Goal: Task Accomplishment & Management: Complete application form

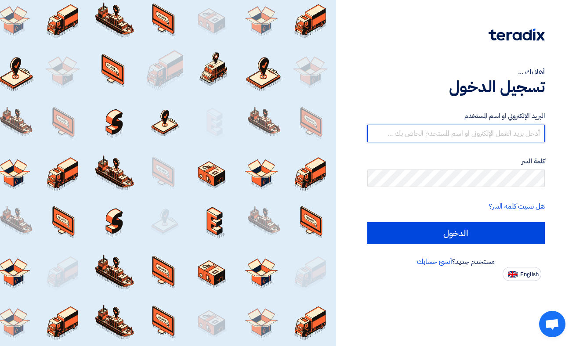
type input "[EMAIL_ADDRESS][DOMAIN_NAME]"
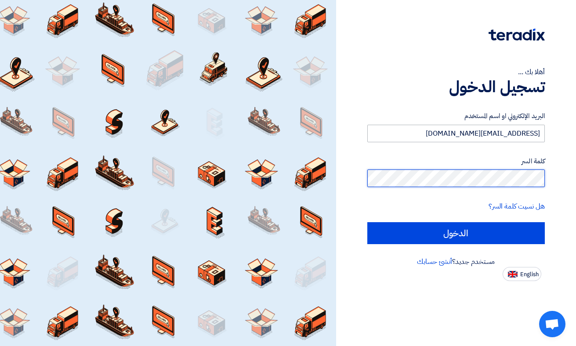
click at [456, 233] on input "الدخول" at bounding box center [456, 233] width 178 height 22
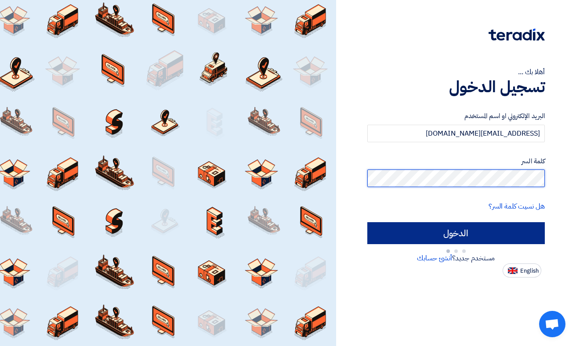
type input "Sign in"
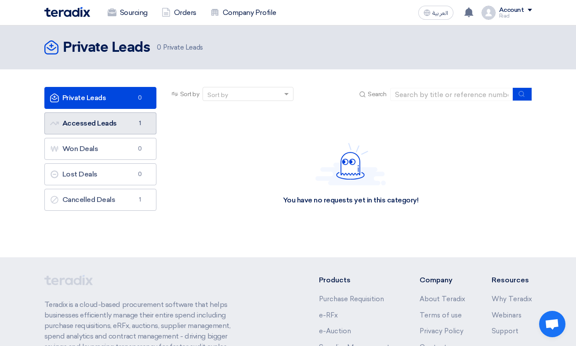
click at [112, 120] on link "Accessed Leads Accessed Leads 1" at bounding box center [100, 124] width 112 height 22
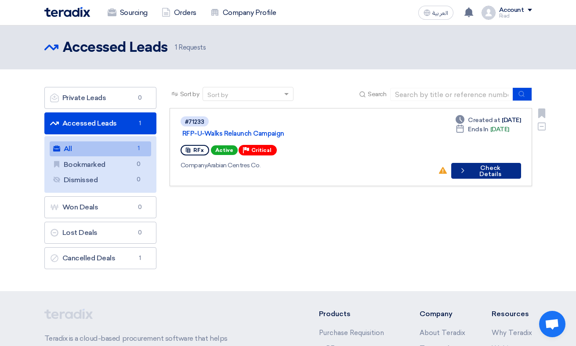
click at [493, 163] on button "Check details Check Details" at bounding box center [485, 171] width 69 height 16
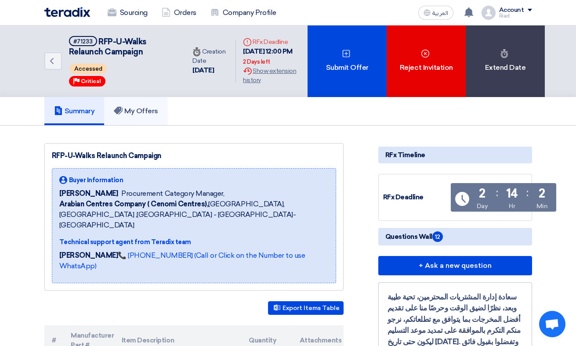
click at [138, 109] on h5 "My Offers" at bounding box center [136, 111] width 44 height 9
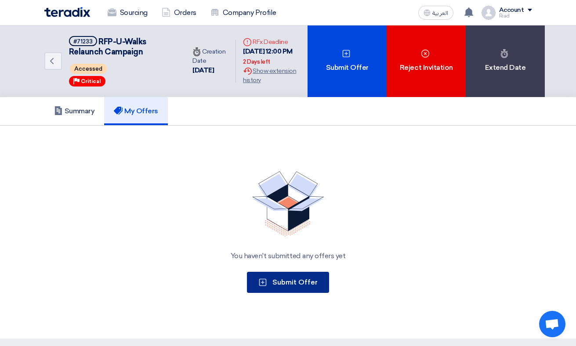
click at [298, 287] on button "Submit Offer" at bounding box center [288, 282] width 82 height 21
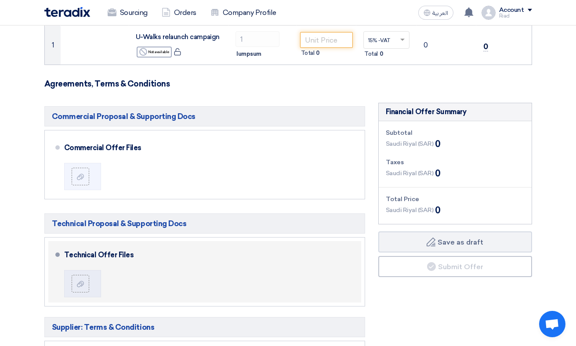
scroll to position [131, 0]
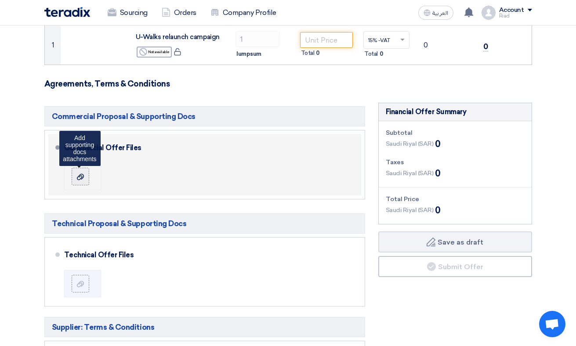
click at [83, 178] on use at bounding box center [80, 177] width 7 height 6
click at [0, 0] on input "file" at bounding box center [0, 0] width 0 height 0
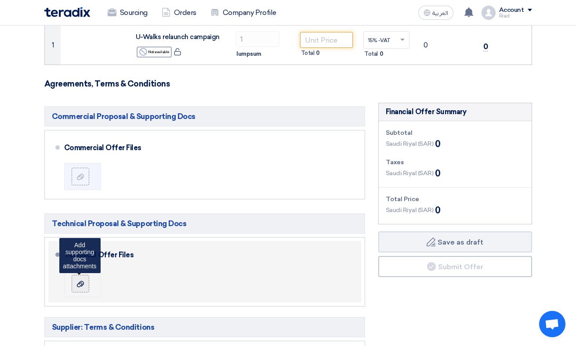
click at [80, 281] on icon at bounding box center [80, 284] width 7 height 7
click at [0, 0] on input "file" at bounding box center [0, 0] width 0 height 0
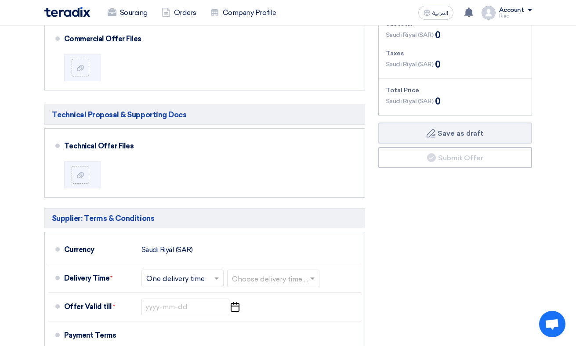
scroll to position [155, 0]
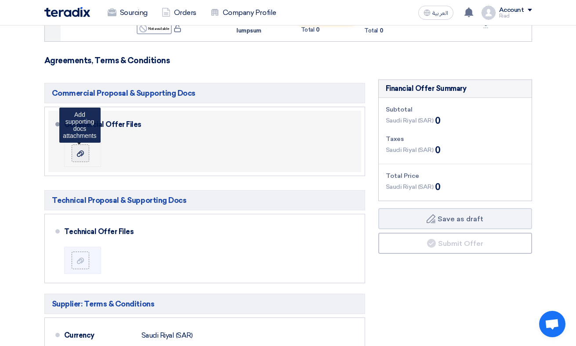
click at [82, 152] on icon at bounding box center [80, 153] width 7 height 7
click at [0, 0] on input "file" at bounding box center [0, 0] width 0 height 0
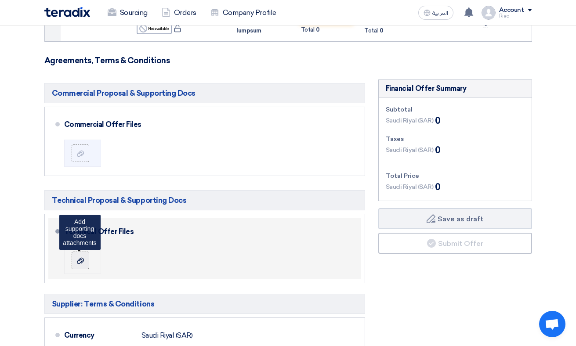
click at [83, 258] on use at bounding box center [80, 261] width 7 height 6
click at [0, 0] on input "file" at bounding box center [0, 0] width 0 height 0
click at [80, 255] on label at bounding box center [81, 261] width 18 height 18
click at [0, 0] on input "file" at bounding box center [0, 0] width 0 height 0
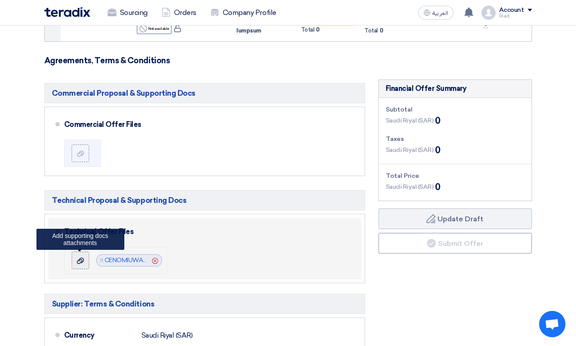
click at [80, 263] on icon at bounding box center [80, 261] width 7 height 7
click at [0, 0] on input "file" at bounding box center [0, 0] width 0 height 0
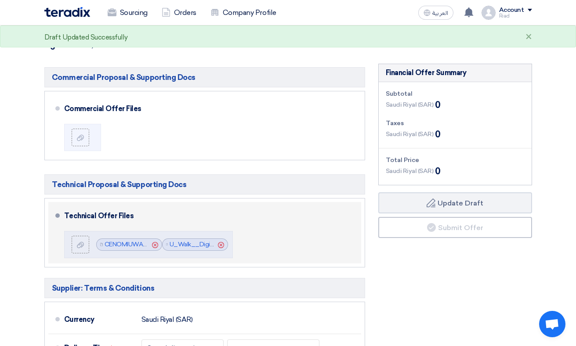
scroll to position [115, 0]
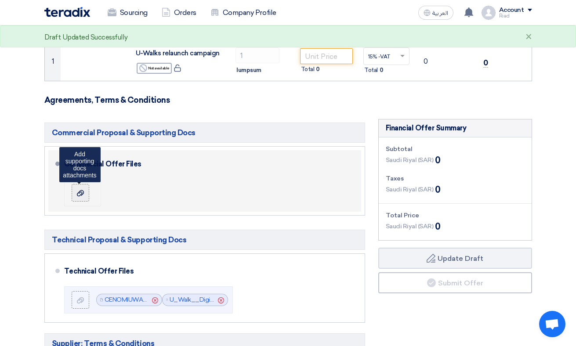
click at [79, 194] on icon at bounding box center [80, 193] width 7 height 7
click at [0, 0] on input "file" at bounding box center [0, 0] width 0 height 0
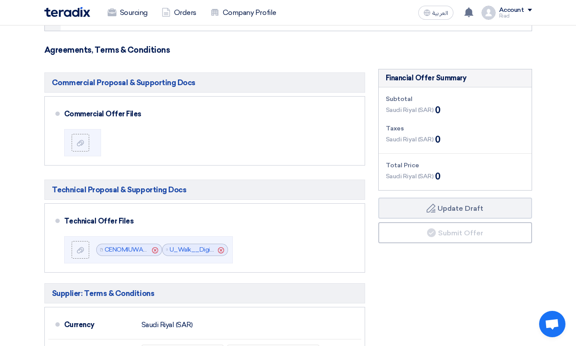
scroll to position [179, 0]
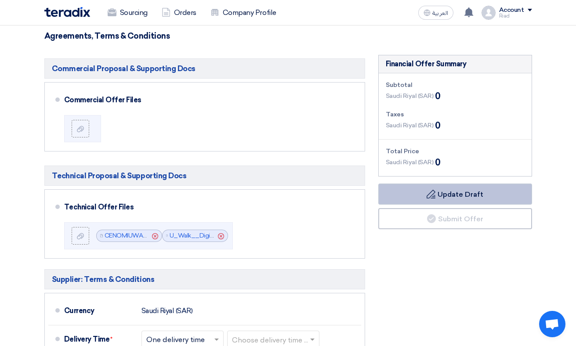
click at [433, 195] on icon "Draft" at bounding box center [431, 194] width 9 height 9
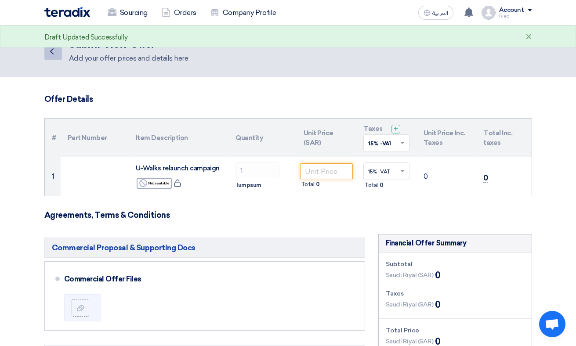
scroll to position [0, 0]
click at [53, 51] on icon "Back" at bounding box center [52, 51] width 11 height 11
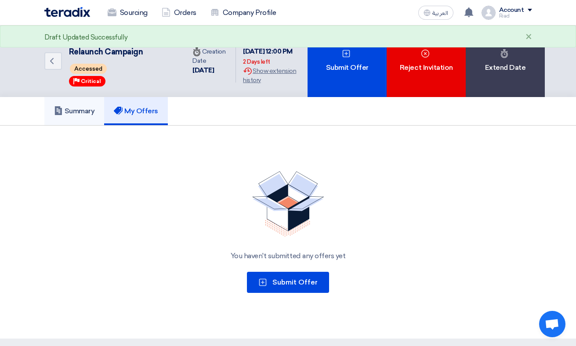
click at [73, 110] on h5 "Summary" at bounding box center [74, 111] width 41 height 9
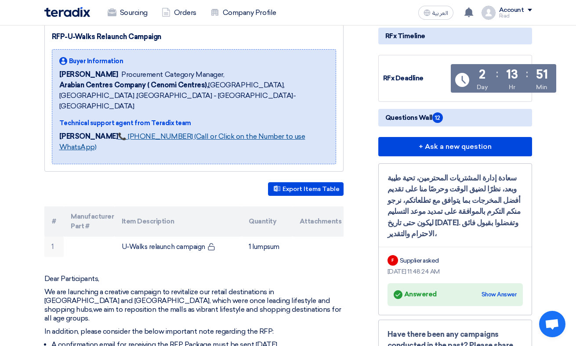
scroll to position [145, 0]
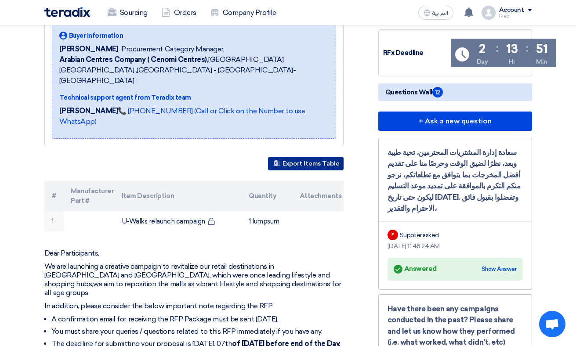
click at [304, 157] on button "Export Items Table" at bounding box center [306, 164] width 76 height 14
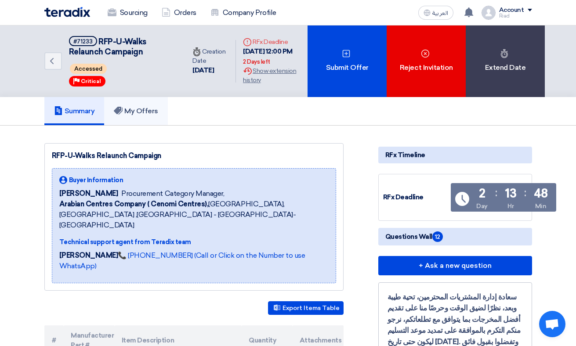
scroll to position [0, 0]
click at [146, 113] on h5 "My Offers" at bounding box center [136, 111] width 44 height 9
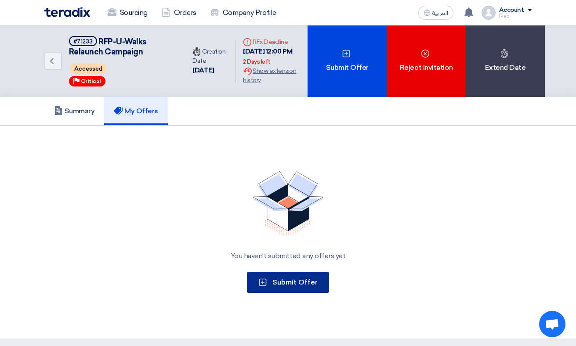
click at [295, 283] on span "Submit Offer" at bounding box center [295, 282] width 45 height 8
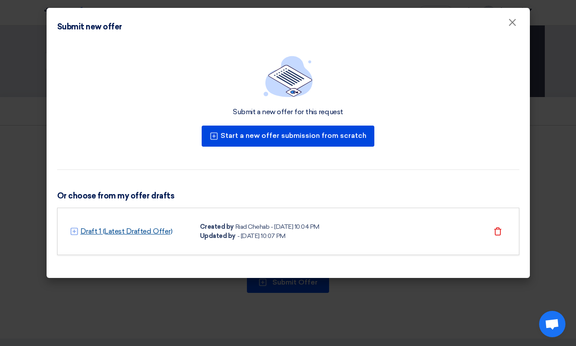
click at [121, 231] on link "Draft 1 (Latest Drafted Offer)" at bounding box center [126, 231] width 92 height 11
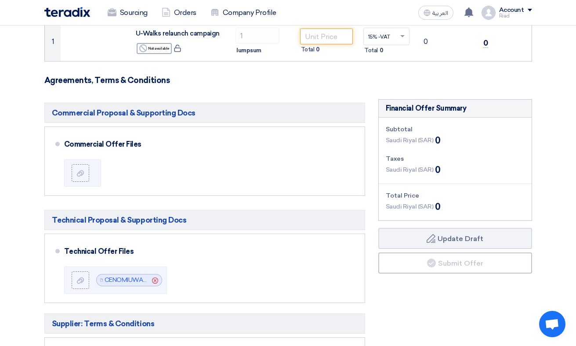
scroll to position [151, 0]
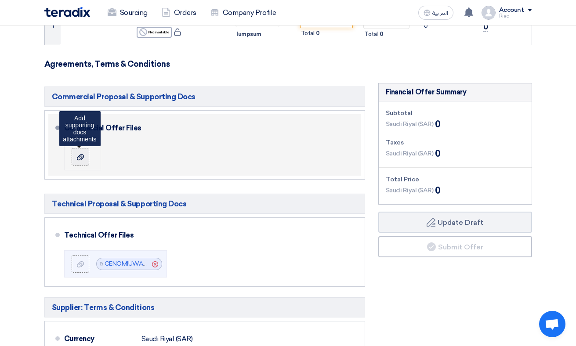
click at [78, 154] on icon at bounding box center [80, 157] width 7 height 7
click at [0, 0] on input "file" at bounding box center [0, 0] width 0 height 0
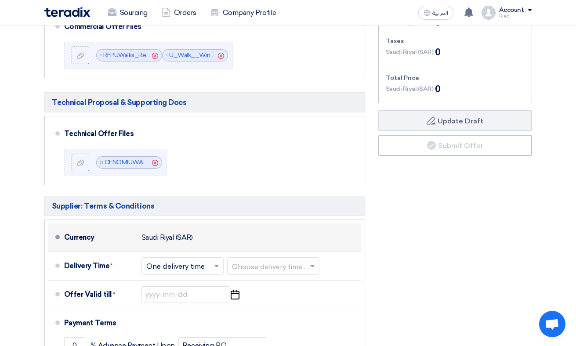
scroll to position [253, 0]
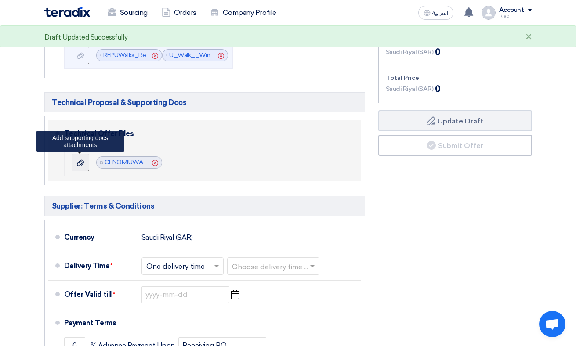
click at [77, 161] on icon at bounding box center [80, 163] width 7 height 7
click at [0, 0] on input "file" at bounding box center [0, 0] width 0 height 0
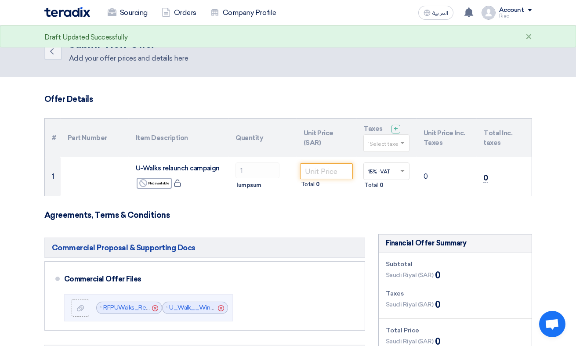
scroll to position [0, 0]
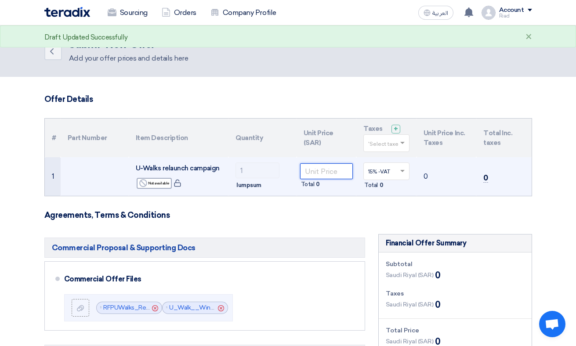
click at [322, 167] on input "number" at bounding box center [326, 172] width 53 height 16
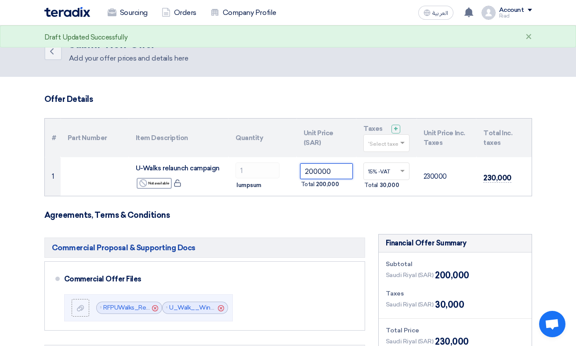
type input "200000"
click at [331, 217] on h3 "Agreements, Terms & Conditions" at bounding box center [288, 216] width 488 height 10
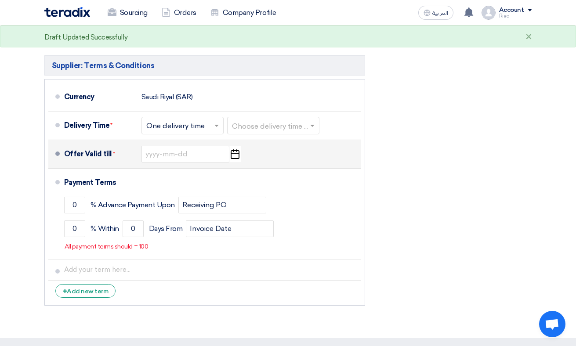
scroll to position [393, 0]
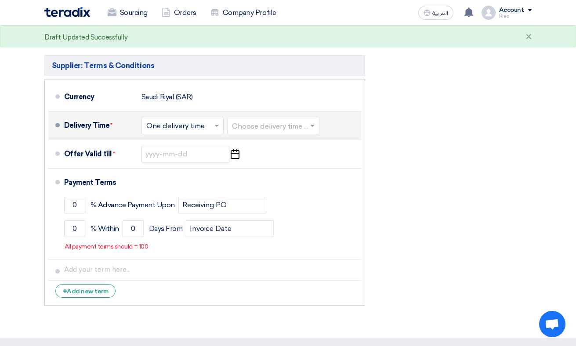
click at [218, 124] on span at bounding box center [217, 125] width 11 height 9
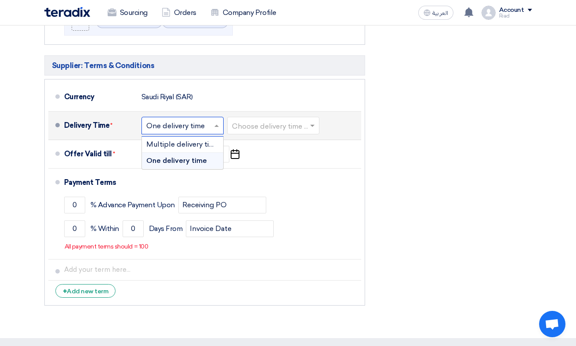
click at [207, 161] on div "One delivery time" at bounding box center [182, 161] width 81 height 16
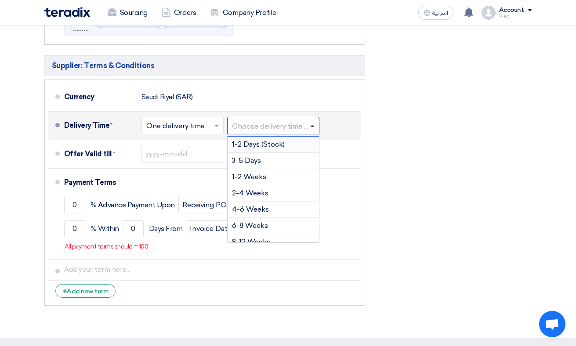
click at [314, 125] on span at bounding box center [312, 126] width 4 height 2
click at [275, 178] on div "1-2 Weeks" at bounding box center [273, 177] width 91 height 16
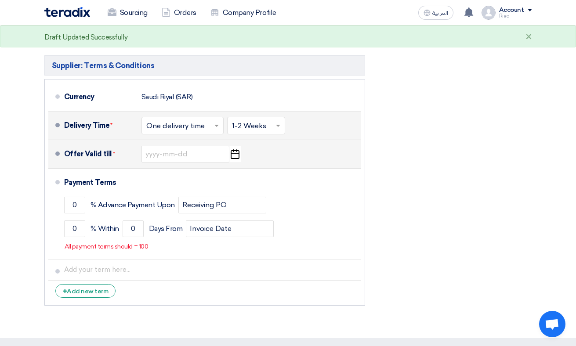
click at [235, 152] on icon "Pick a date" at bounding box center [235, 154] width 12 height 16
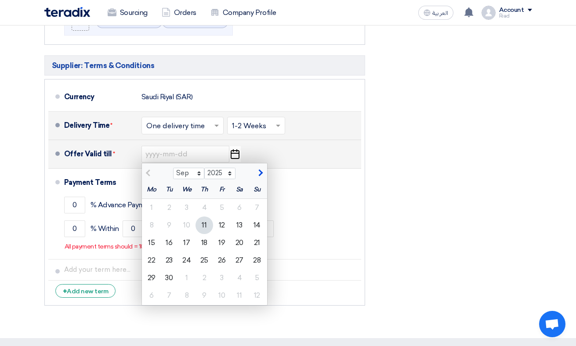
click at [258, 171] on span "button" at bounding box center [259, 173] width 5 height 8
select select "10"
click at [186, 242] on div "15" at bounding box center [187, 243] width 18 height 18
type input "[DATE]"
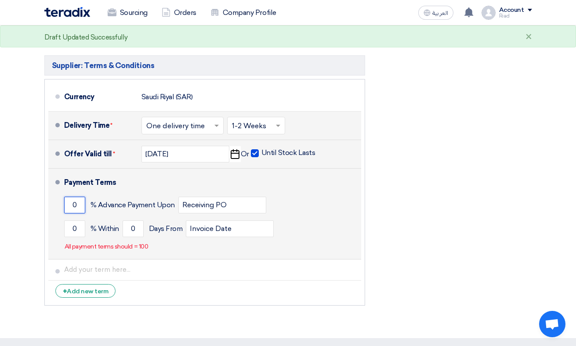
click at [72, 204] on input "0" at bounding box center [74, 205] width 21 height 17
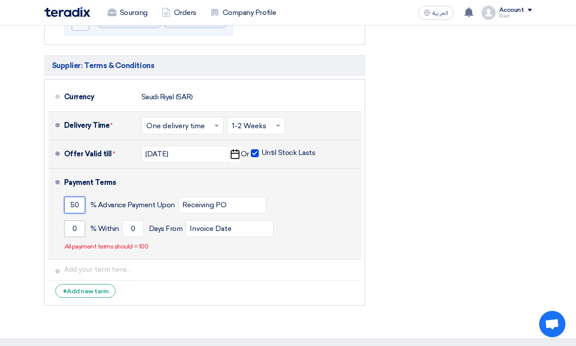
type input "50"
click at [70, 230] on input "0" at bounding box center [74, 229] width 21 height 17
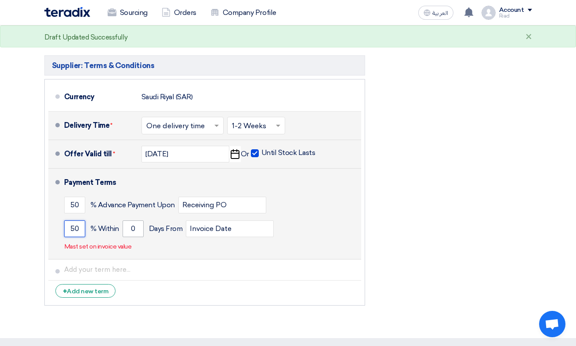
type input "50"
click at [132, 227] on input "0" at bounding box center [133, 229] width 21 height 17
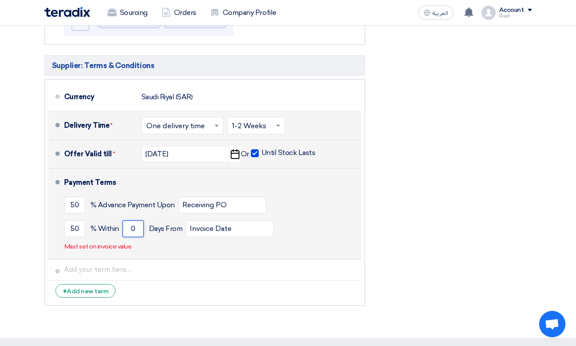
click at [134, 228] on input "0" at bounding box center [133, 229] width 21 height 17
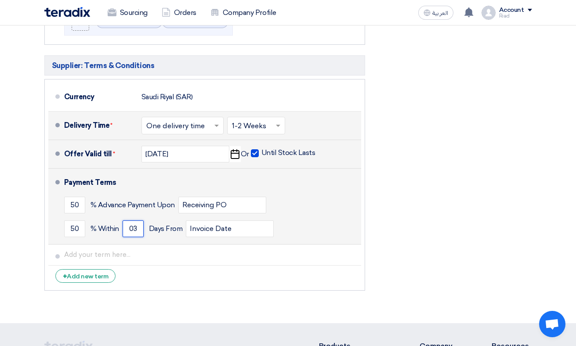
type input "0"
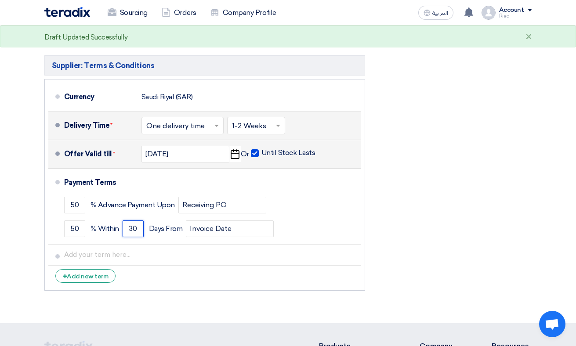
type input "30"
click at [224, 282] on li "+ Add new term" at bounding box center [204, 276] width 313 height 21
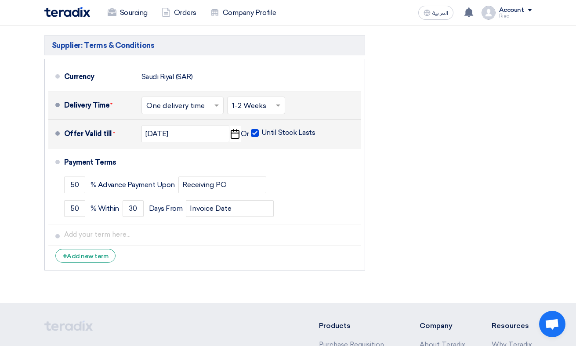
scroll to position [266, 0]
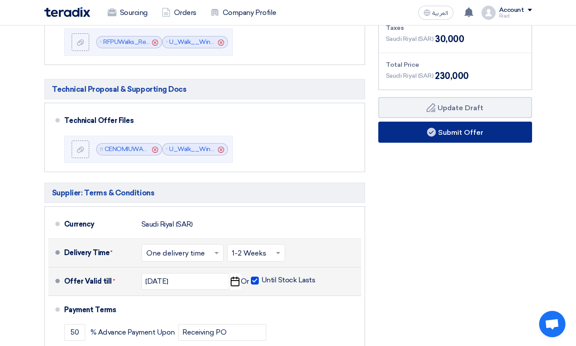
click at [465, 131] on button "Submit Offer" at bounding box center [455, 132] width 154 height 21
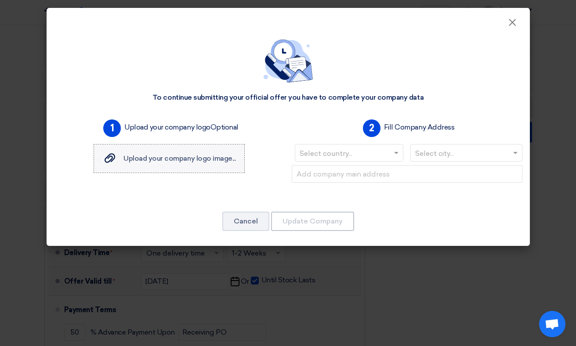
click at [181, 158] on span "Upload your company logo image..." at bounding box center [180, 158] width 112 height 8
click at [0, 0] on input "Upload your company logo image... Upload your company logo image..." at bounding box center [0, 0] width 0 height 0
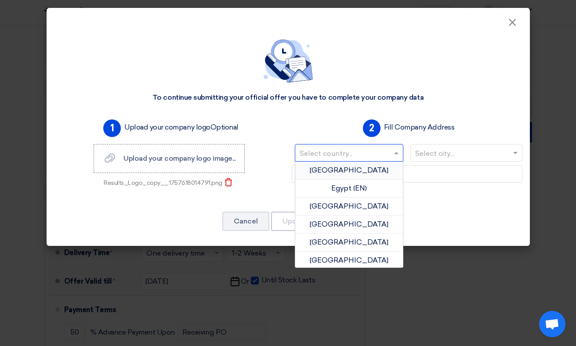
click at [392, 149] on span at bounding box center [397, 153] width 11 height 11
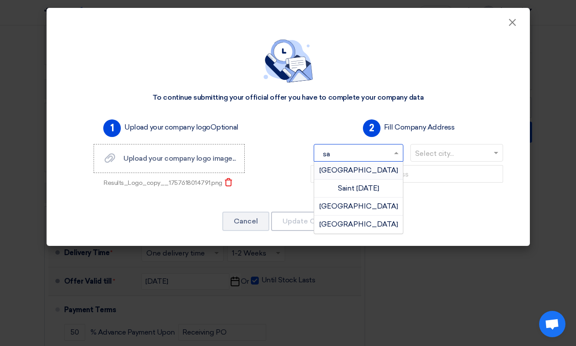
type input "sau"
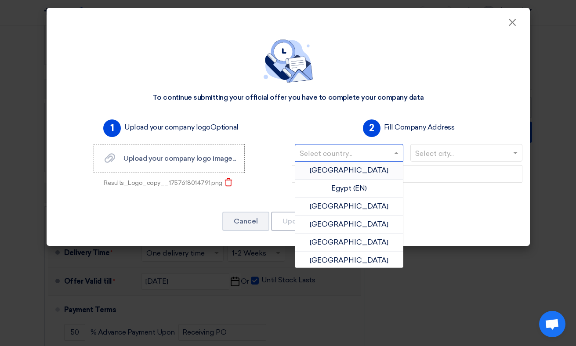
type input "[GEOGRAPHIC_DATA]"
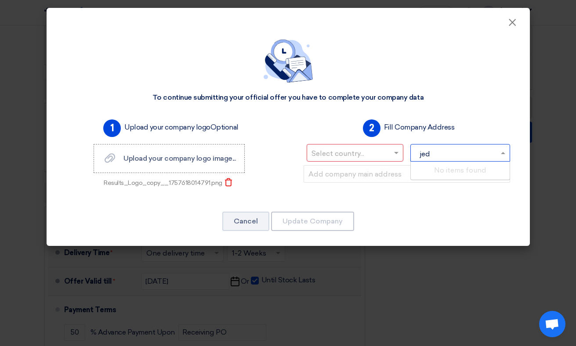
type input "[DEMOGRAPHIC_DATA]"
type input "Jeddah"
click at [451, 229] on div "Cancel Update Company" at bounding box center [288, 221] width 462 height 21
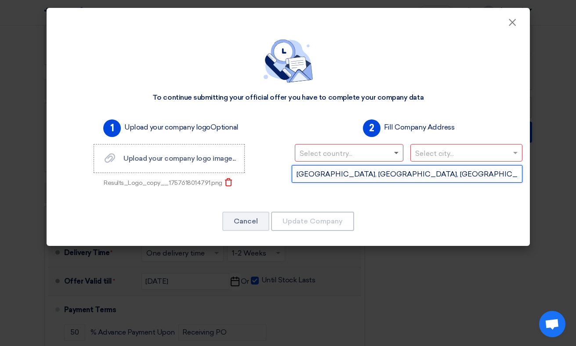
type input "[GEOGRAPHIC_DATA], [GEOGRAPHIC_DATA], [GEOGRAPHIC_DATA]"
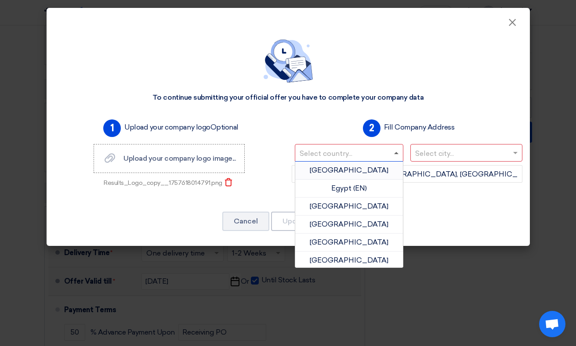
click at [398, 154] on span at bounding box center [396, 153] width 4 height 2
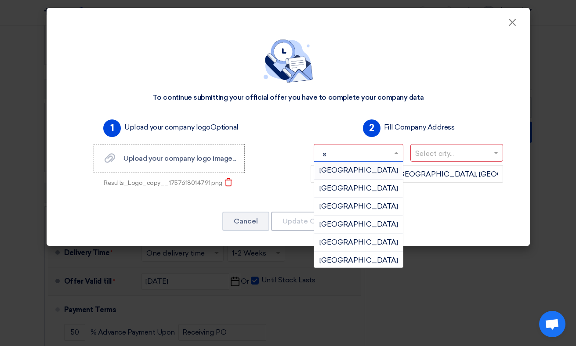
type input "sa"
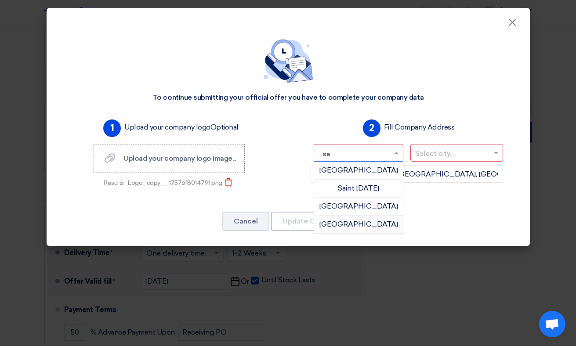
click at [374, 226] on span "[GEOGRAPHIC_DATA]" at bounding box center [359, 224] width 79 height 8
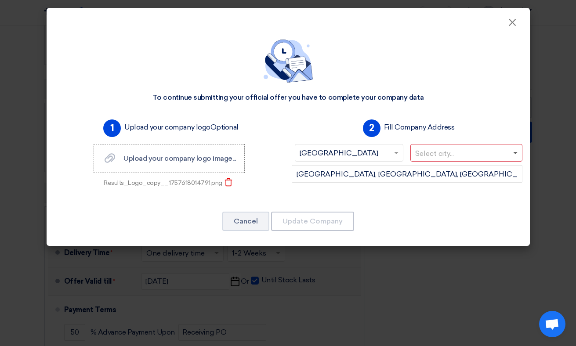
click at [514, 153] on span at bounding box center [515, 153] width 4 height 3
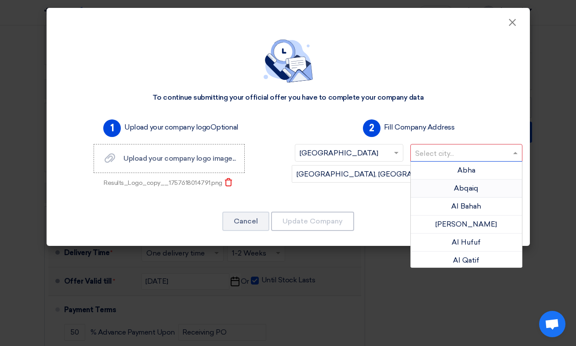
type input "j"
click at [485, 206] on div "Jeddah" at bounding box center [466, 207] width 111 height 18
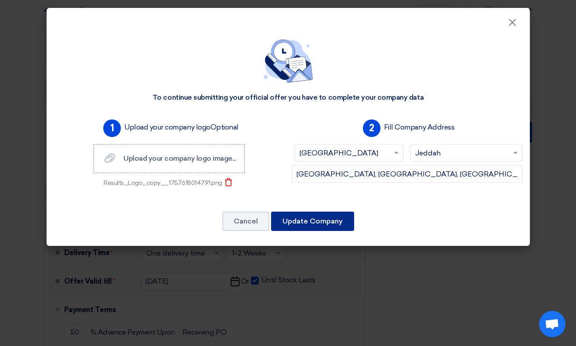
click at [325, 221] on button "Update Company" at bounding box center [312, 221] width 83 height 19
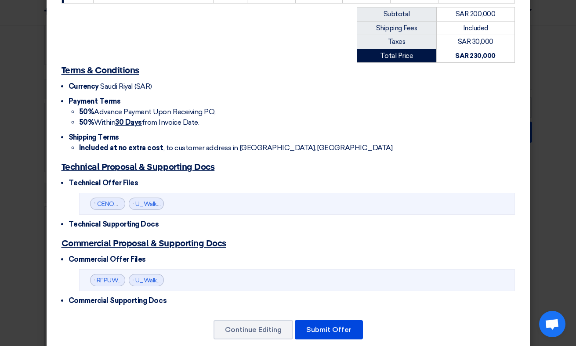
scroll to position [199, 0]
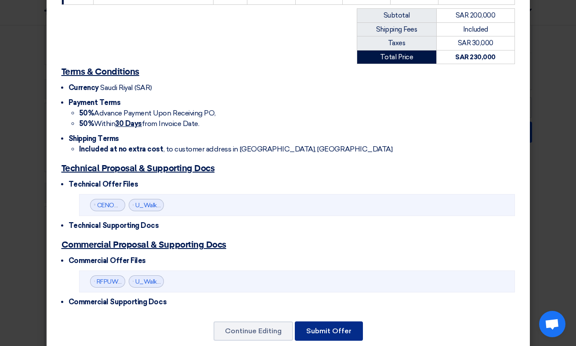
click at [320, 322] on button "Submit Offer" at bounding box center [329, 331] width 68 height 19
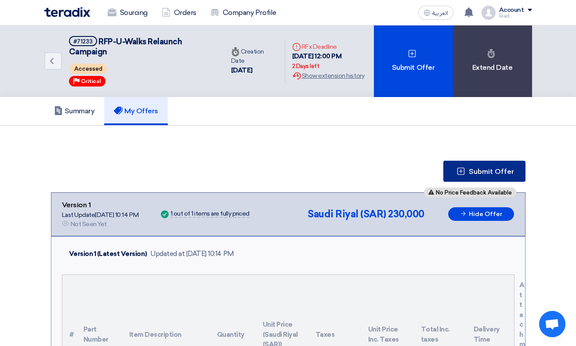
click at [482, 174] on span "Submit Offer" at bounding box center [491, 171] width 45 height 7
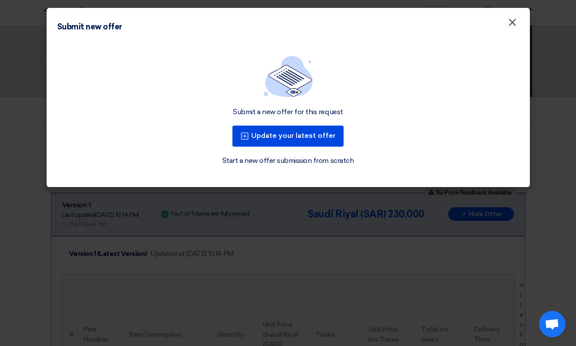
click at [512, 23] on span "×" at bounding box center [512, 25] width 9 height 18
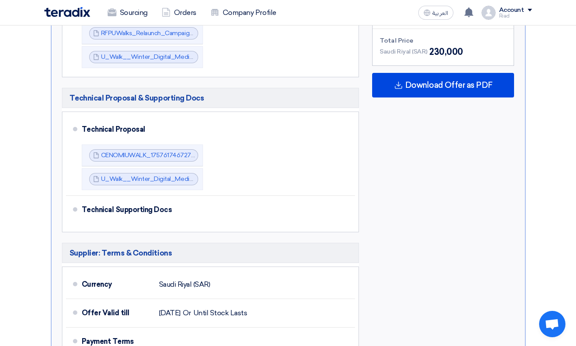
scroll to position [477, 0]
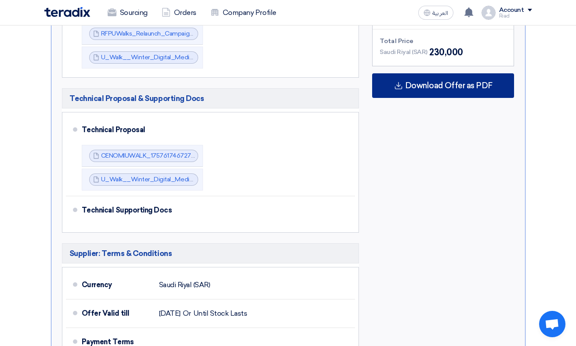
click at [462, 86] on span "Download Offer as PDF" at bounding box center [448, 86] width 87 height 8
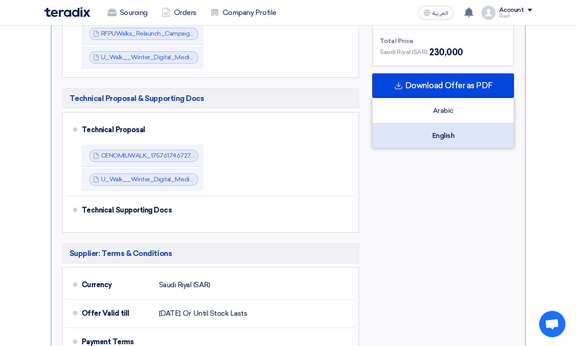
click at [452, 134] on div "English" at bounding box center [443, 136] width 141 height 25
click at [437, 129] on div "English" at bounding box center [443, 136] width 141 height 25
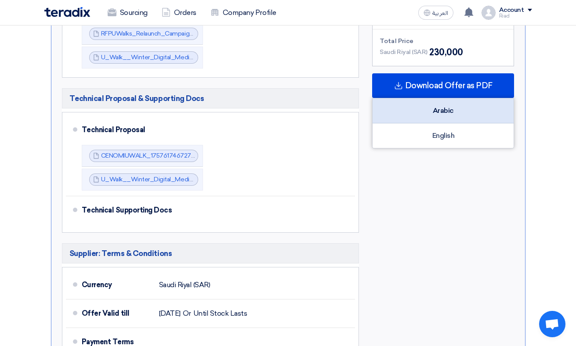
click at [435, 104] on div "Arabic" at bounding box center [443, 110] width 141 height 25
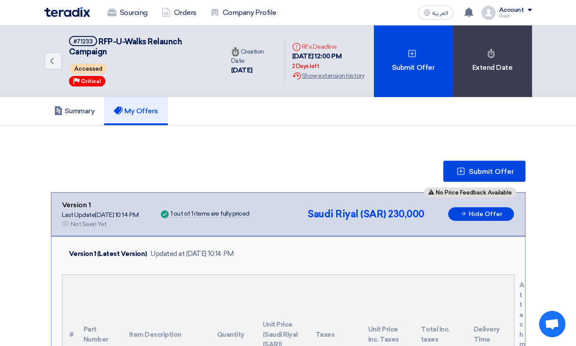
scroll to position [0, 0]
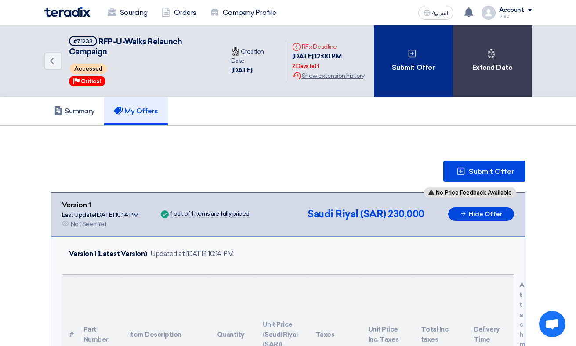
click at [414, 63] on div "Submit Offer" at bounding box center [413, 61] width 79 height 72
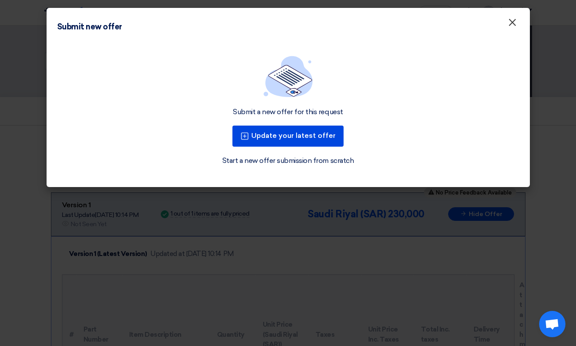
click at [512, 22] on span "×" at bounding box center [512, 25] width 9 height 18
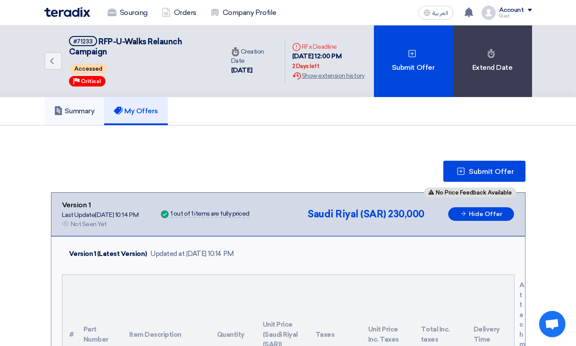
click at [84, 110] on h5 "Summary" at bounding box center [74, 111] width 41 height 9
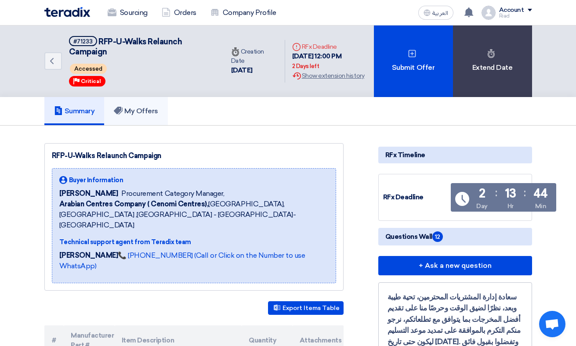
click at [147, 111] on h5 "My Offers" at bounding box center [136, 111] width 44 height 9
